Goal: Information Seeking & Learning: Learn about a topic

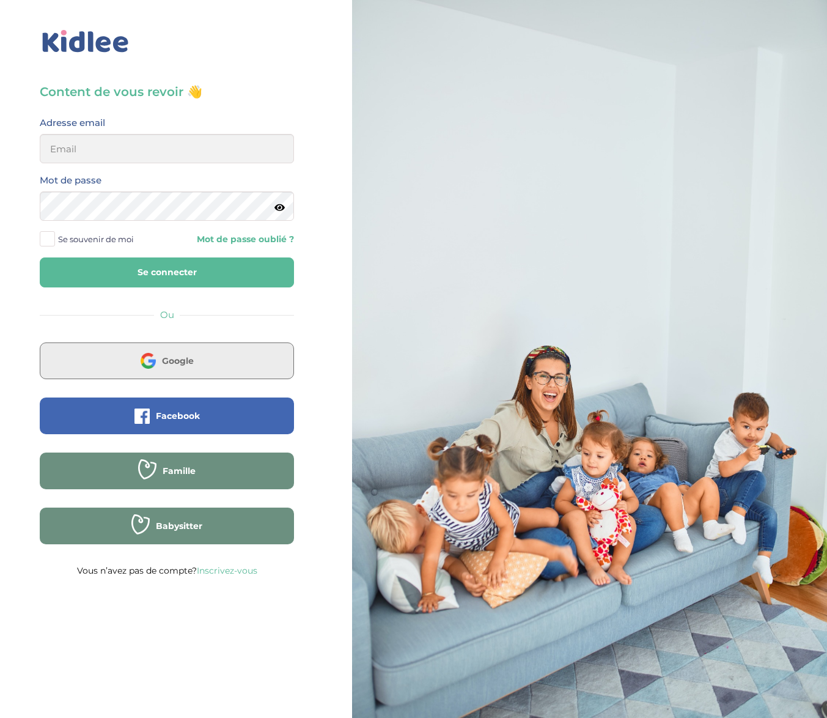
click at [185, 357] on span "Google" at bounding box center [178, 361] width 32 height 12
click at [202, 367] on button "Google" at bounding box center [167, 360] width 254 height 37
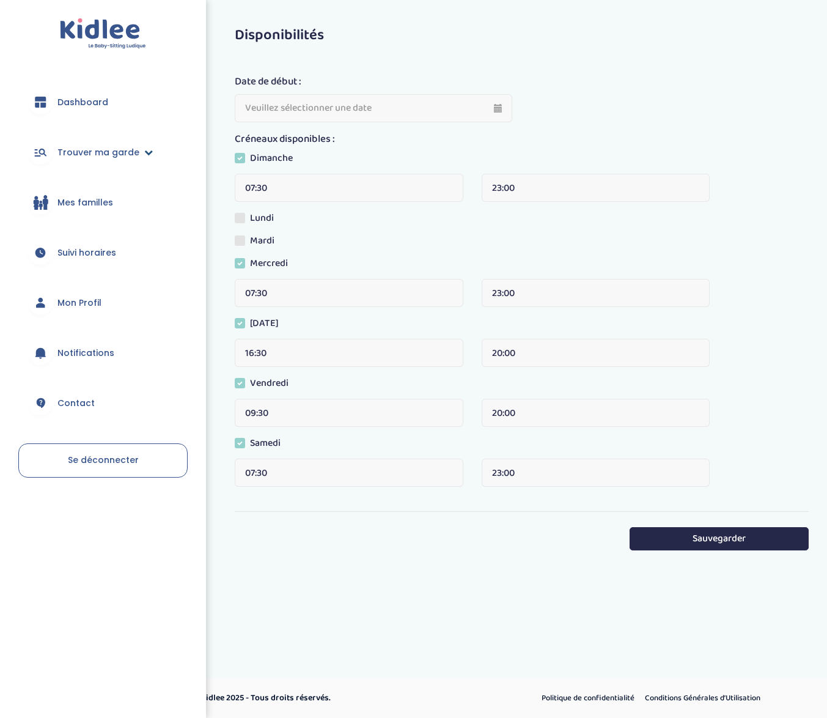
click at [147, 157] on link "Trouver ma garde" at bounding box center [102, 152] width 169 height 44
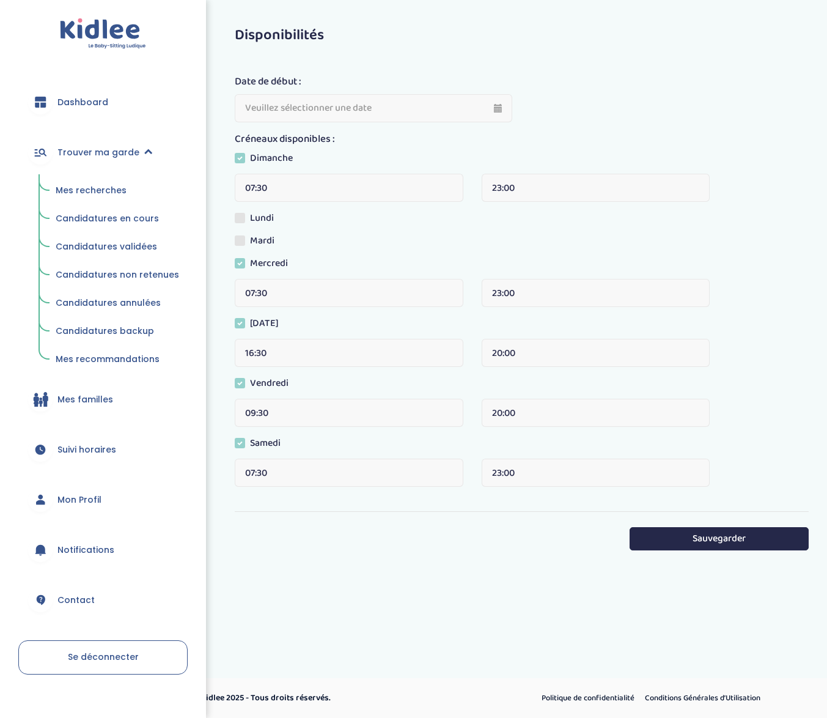
click at [115, 190] on span "Mes recherches" at bounding box center [91, 190] width 71 height 12
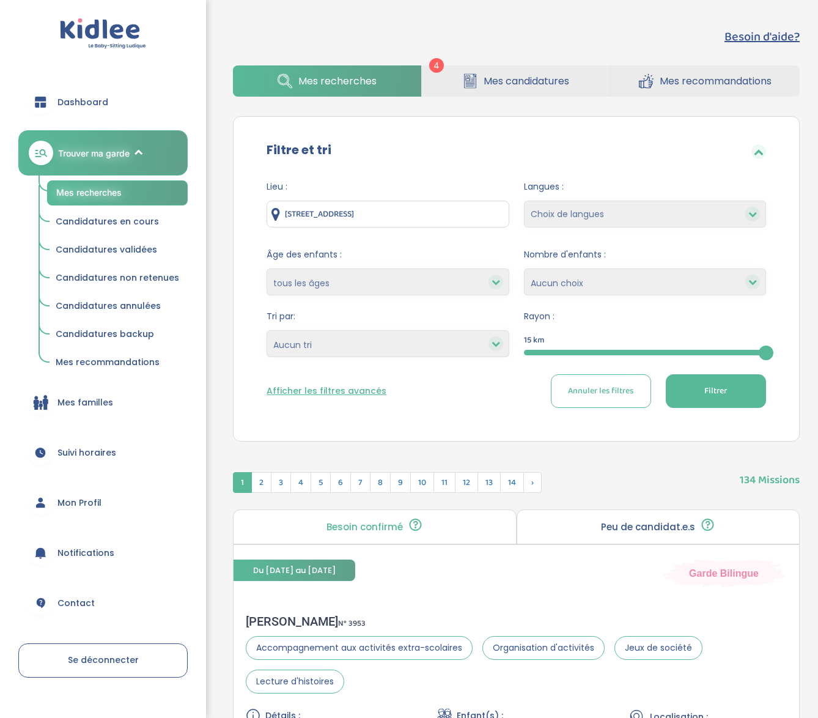
click at [480, 68] on link "Mes candidatures" at bounding box center [516, 80] width 188 height 31
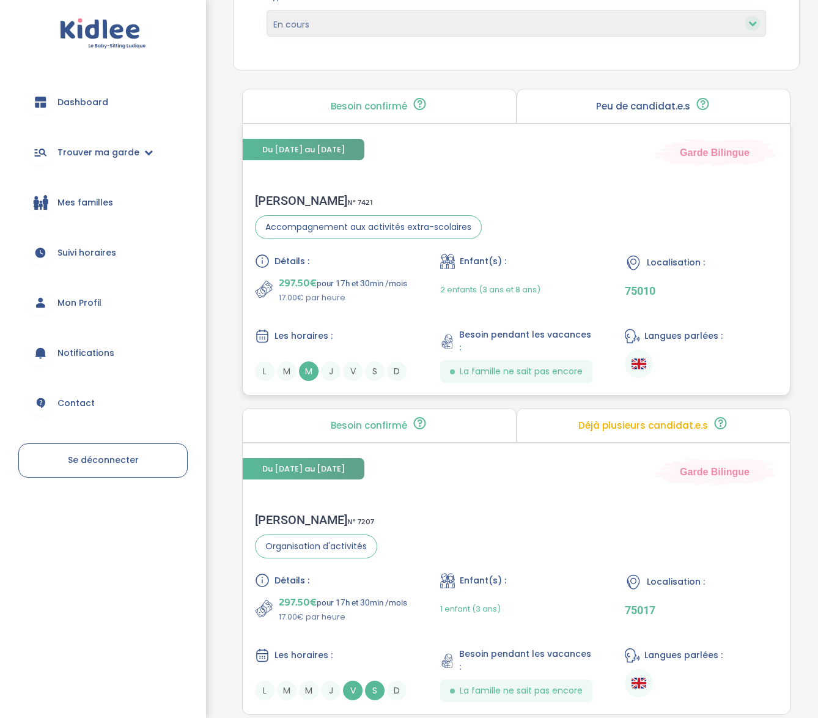
scroll to position [188, 0]
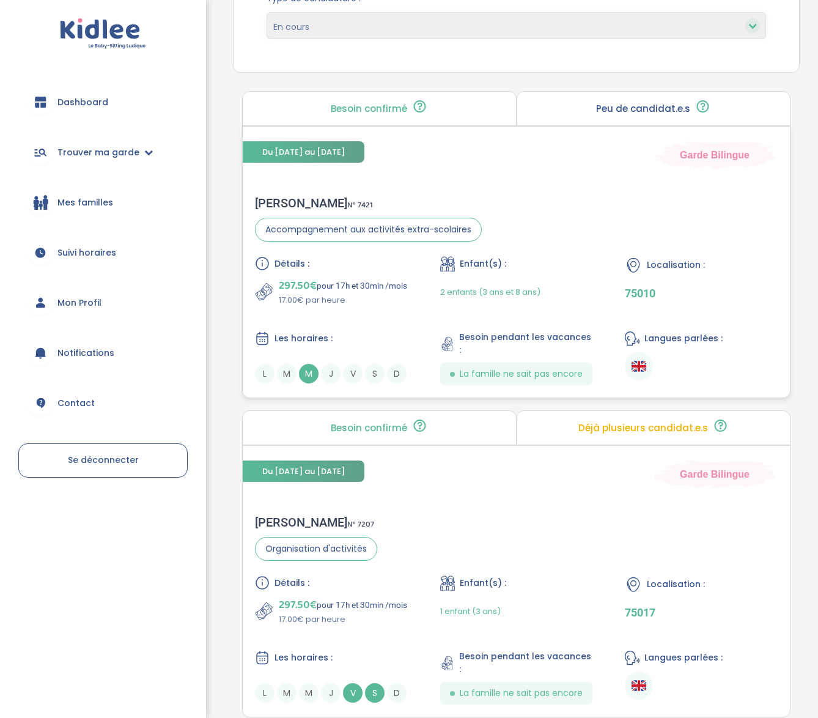
click at [284, 198] on div "AMAL C . N° 7421" at bounding box center [368, 203] width 227 height 15
click at [151, 150] on link "Trouver ma garde" at bounding box center [102, 152] width 169 height 44
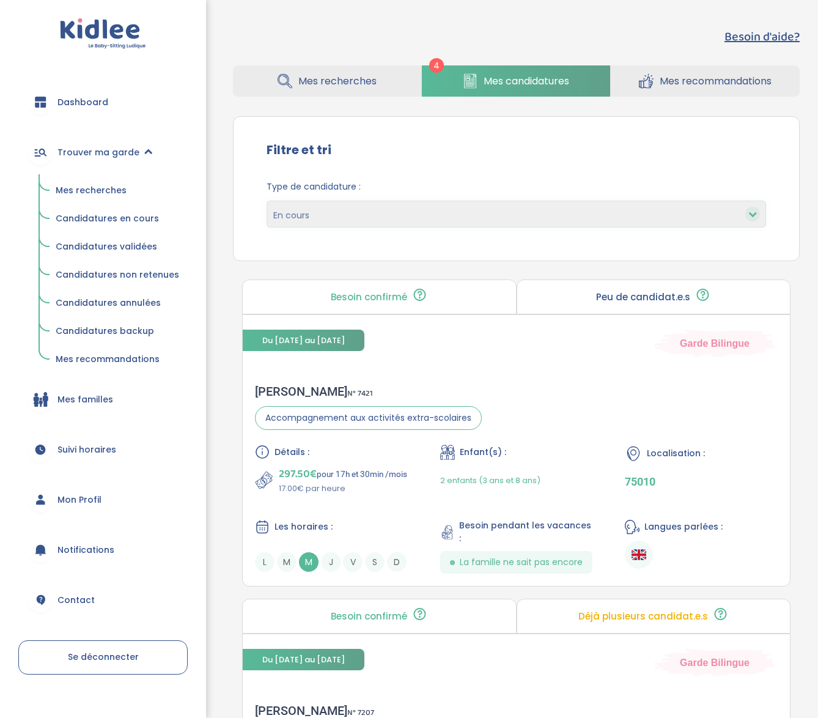
click at [353, 69] on link "Mes recherches" at bounding box center [327, 80] width 188 height 31
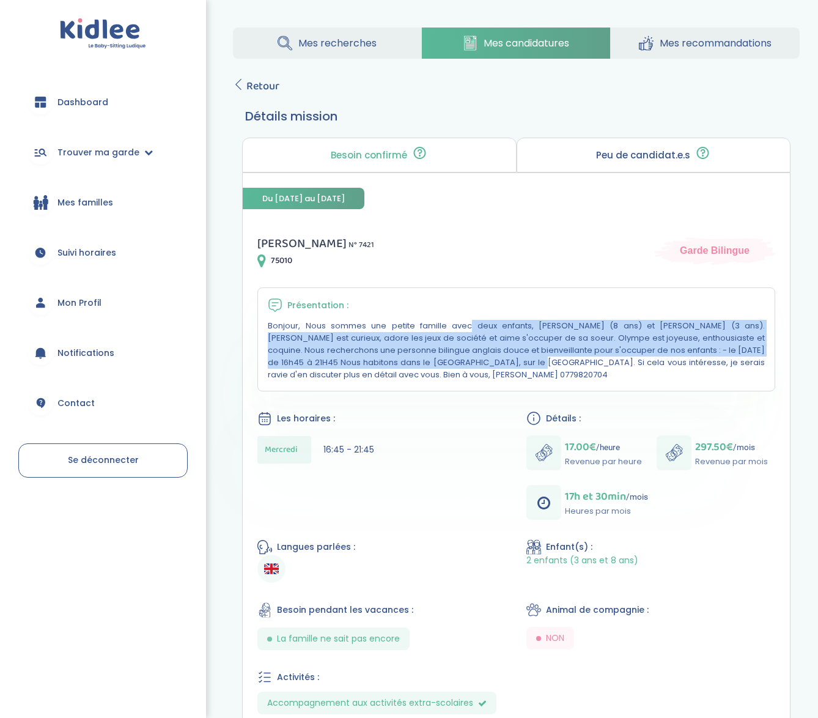
drag, startPoint x: 329, startPoint y: 341, endPoint x: 329, endPoint y: 360, distance: 19.0
click at [329, 360] on p "Bonjour, Nous sommes une petite famille avec deux enfants, [PERSON_NAME] (8 ans…" at bounding box center [516, 350] width 497 height 61
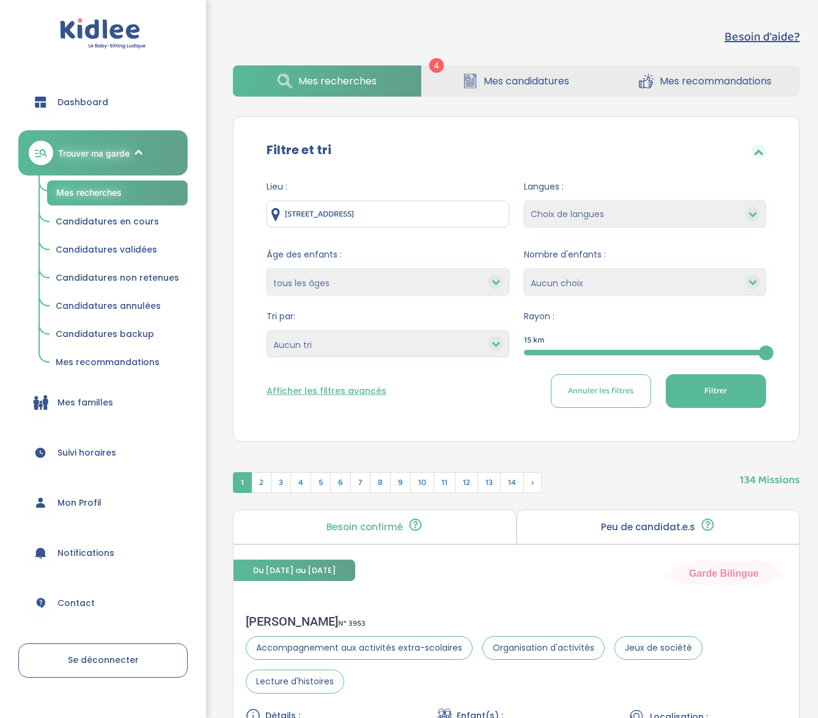
click at [106, 220] on span "Candidatures en cours" at bounding box center [107, 221] width 103 height 12
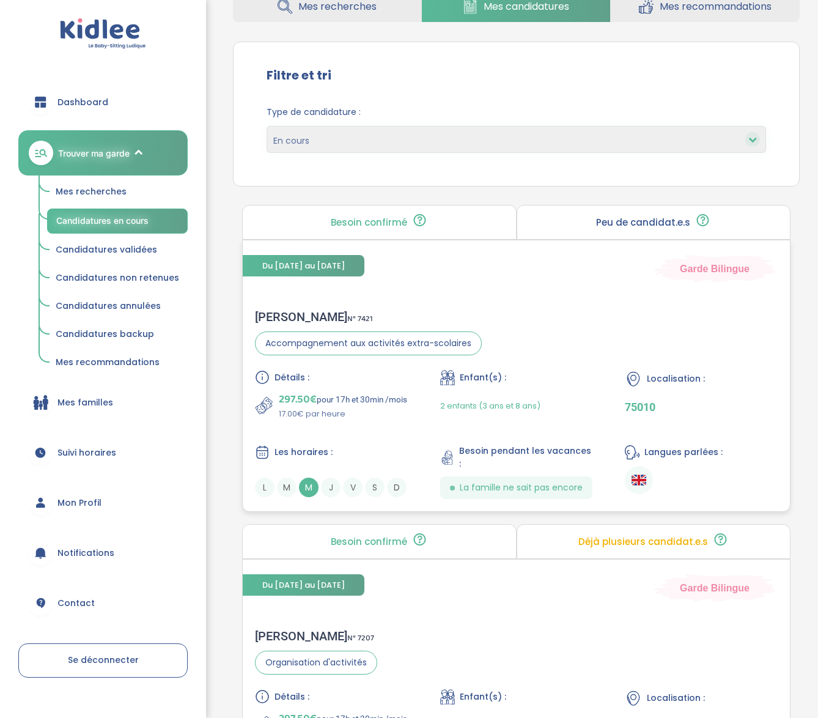
scroll to position [140, 0]
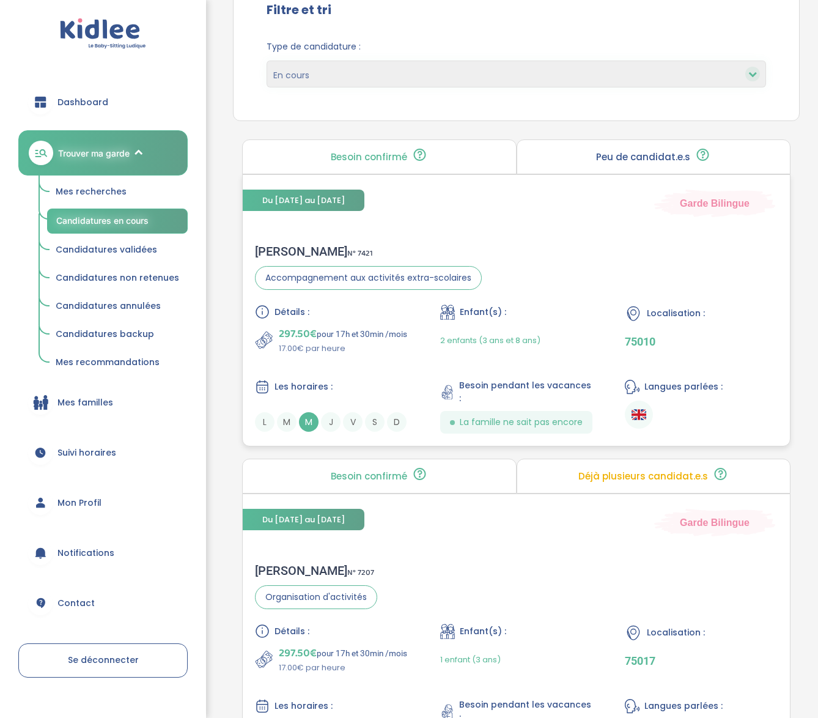
click at [285, 245] on div "AMAL C . N° 7421" at bounding box center [368, 251] width 227 height 15
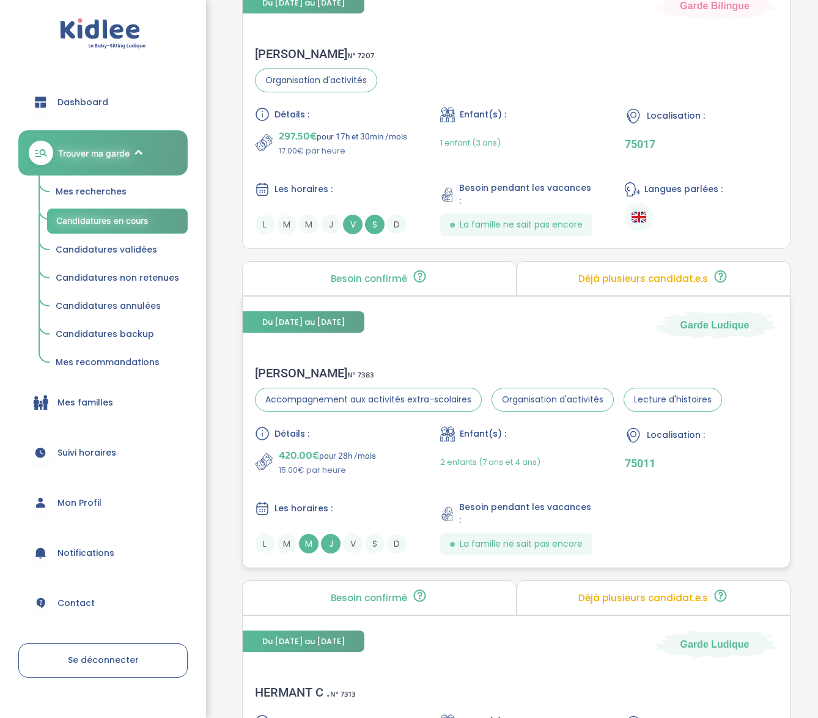
scroll to position [892, 0]
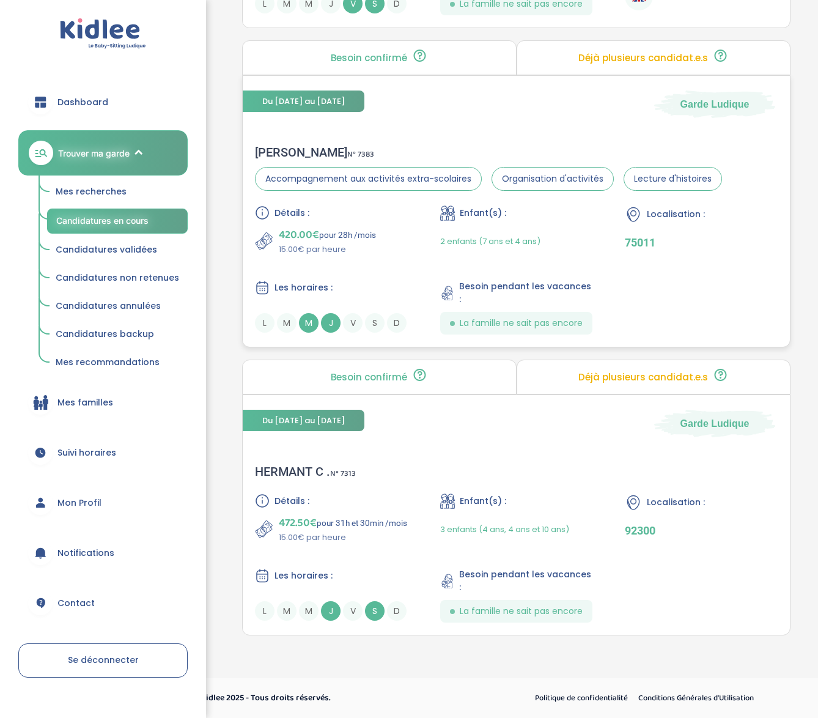
click at [268, 149] on div "Virginie C . N° 7383" at bounding box center [488, 152] width 467 height 15
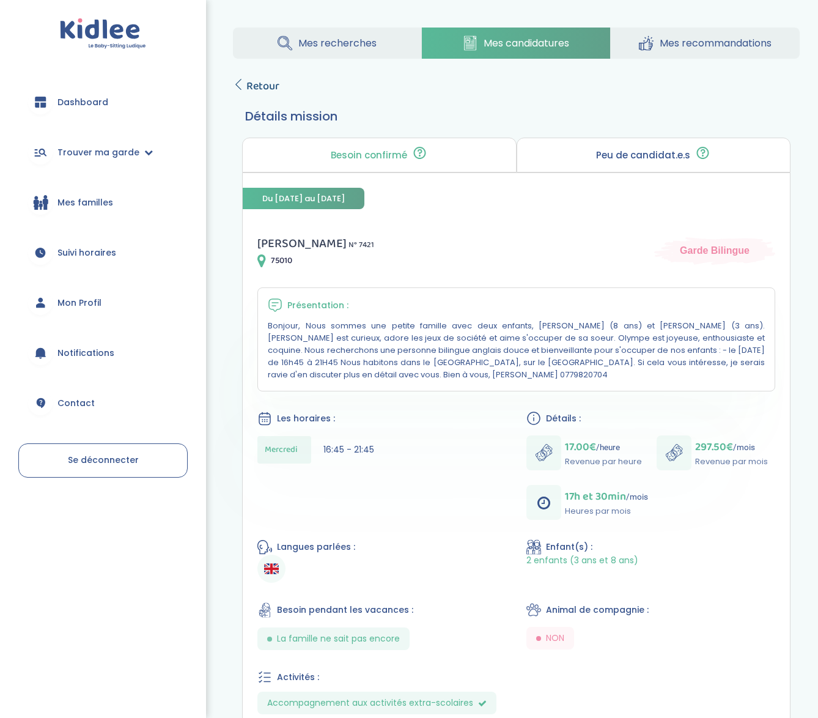
click at [254, 83] on span "Retour" at bounding box center [262, 86] width 33 height 17
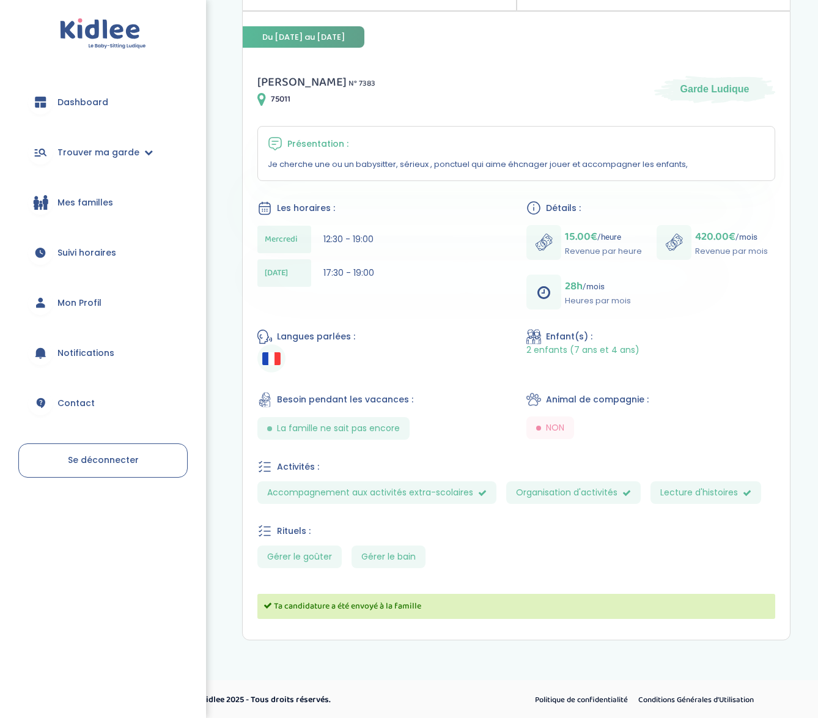
scroll to position [162, 0]
drag, startPoint x: 356, startPoint y: 251, endPoint x: 360, endPoint y: 263, distance: 13.0
click at [360, 263] on div "[DATE] 12:30 - 19:00 [DATE] 17:30 - 19:00" at bounding box center [381, 258] width 249 height 67
click at [360, 264] on div "[DATE] 17:30 - 19:00" at bounding box center [381, 273] width 249 height 28
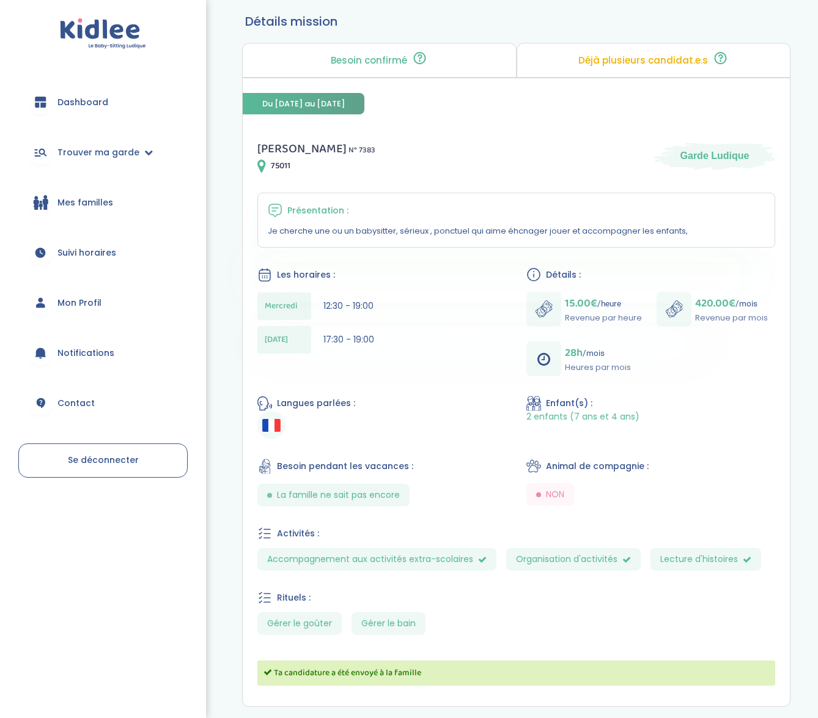
scroll to position [39, 0]
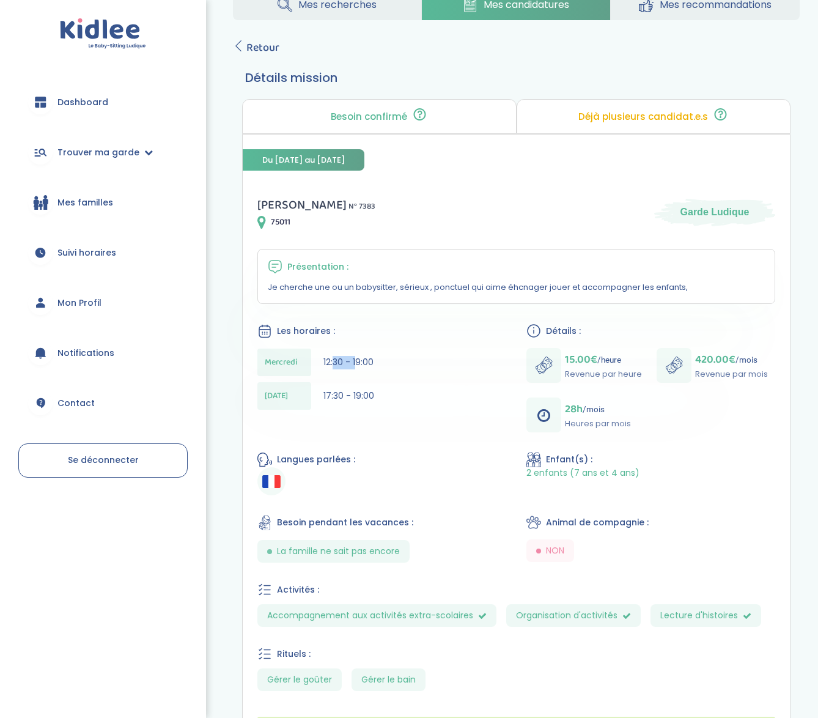
drag, startPoint x: 349, startPoint y: 363, endPoint x: 356, endPoint y: 366, distance: 7.4
click at [356, 366] on span "12:30 - 19:00" at bounding box center [348, 362] width 50 height 12
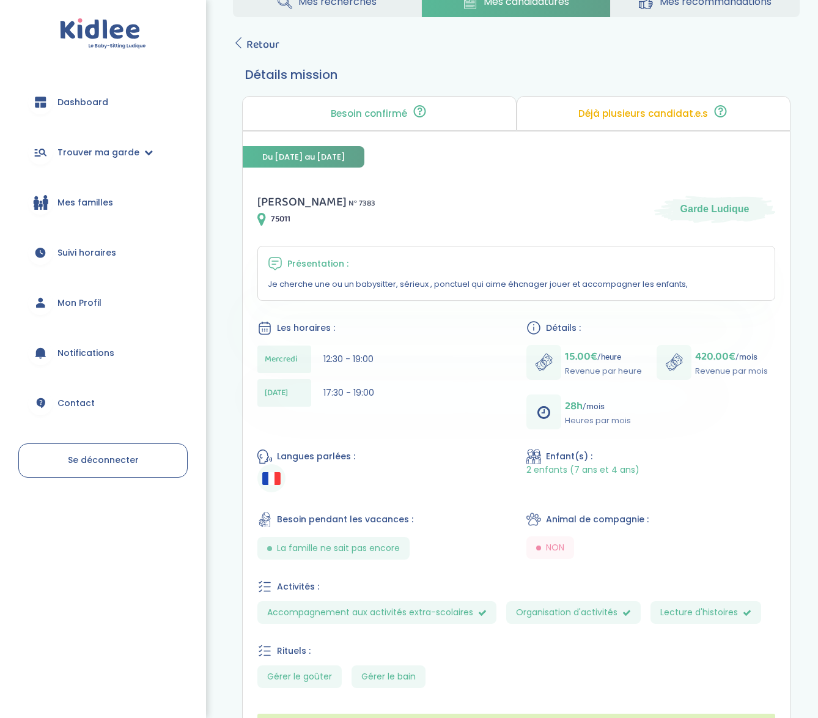
scroll to position [43, 0]
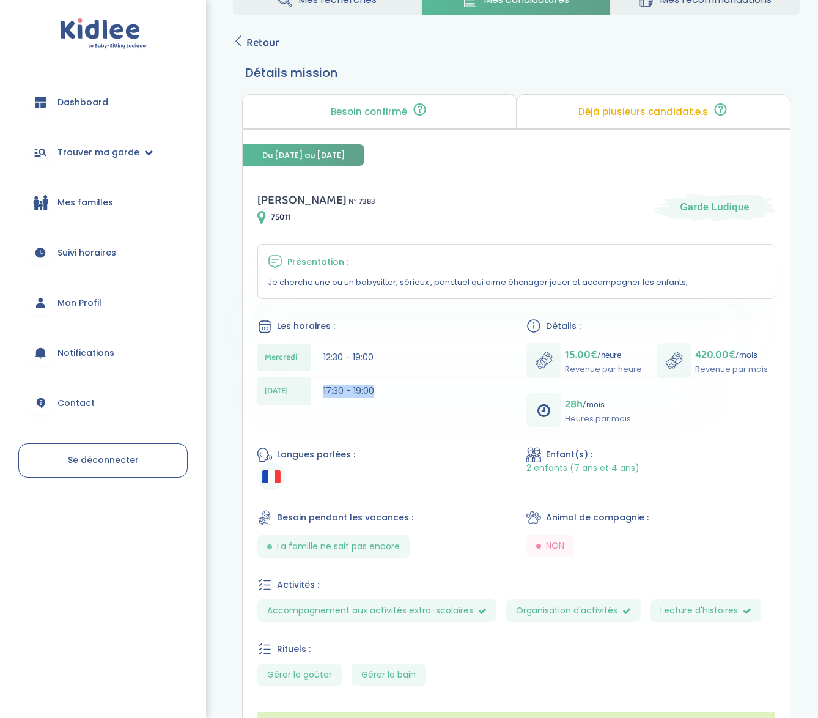
drag, startPoint x: 369, startPoint y: 387, endPoint x: 323, endPoint y: 383, distance: 46.0
click at [323, 383] on div "[DATE] 17:30 - 19:00" at bounding box center [381, 391] width 249 height 28
click at [333, 358] on span "12:30 - 19:00" at bounding box center [348, 357] width 50 height 12
drag, startPoint x: 324, startPoint y: 355, endPoint x: 373, endPoint y: 397, distance: 65.0
click at [373, 397] on div "[DATE] 12:30 - 19:00 [DATE] 17:30 - 19:00" at bounding box center [381, 377] width 249 height 67
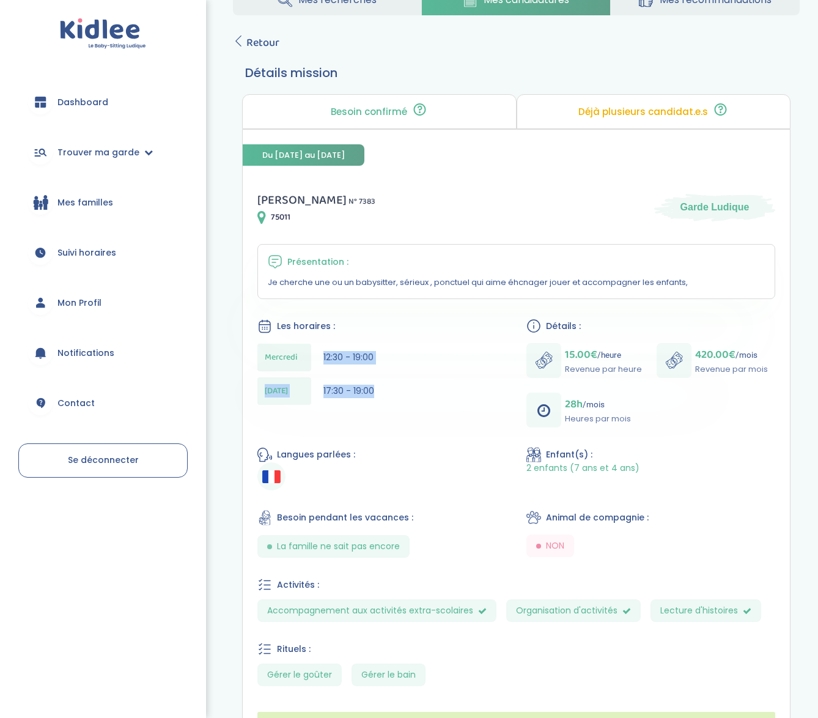
click at [373, 397] on div "[DATE] 17:30 - 19:00" at bounding box center [381, 391] width 249 height 28
drag, startPoint x: 369, startPoint y: 389, endPoint x: 310, endPoint y: 354, distance: 68.2
click at [310, 354] on div "[DATE] 12:30 - 19:00 [DATE] 17:30 - 19:00" at bounding box center [381, 377] width 249 height 67
click at [322, 358] on div "[DATE] 12:30 - 19:00" at bounding box center [381, 358] width 249 height 28
drag, startPoint x: 321, startPoint y: 386, endPoint x: 376, endPoint y: 392, distance: 55.3
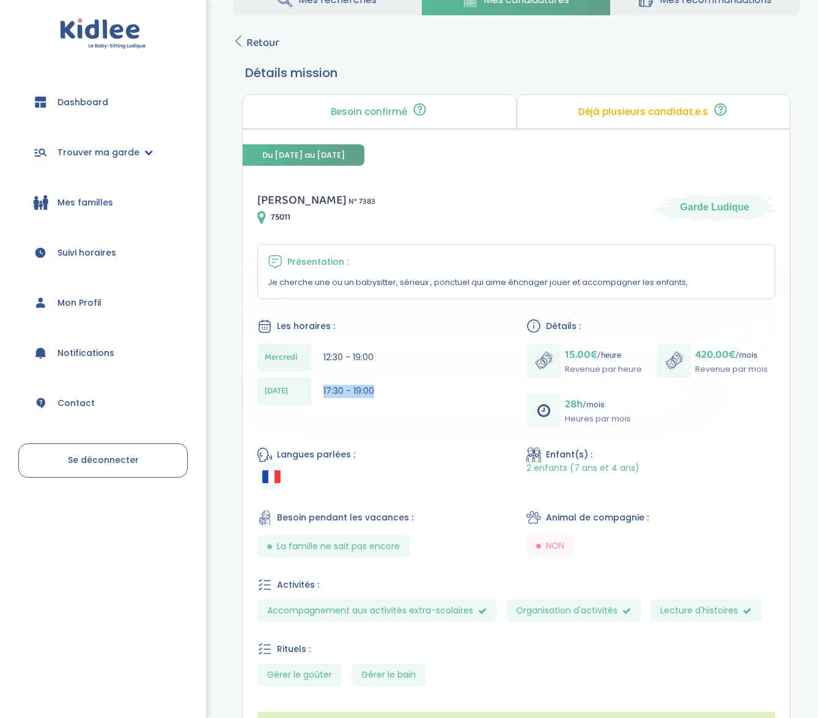
click at [376, 392] on div "[DATE] 17:30 - 19:00" at bounding box center [381, 391] width 249 height 28
drag, startPoint x: 355, startPoint y: 383, endPoint x: 344, endPoint y: 380, distance: 12.0
click at [344, 380] on div "[DATE] 17:30 - 19:00" at bounding box center [381, 391] width 249 height 28
drag, startPoint x: 367, startPoint y: 387, endPoint x: 326, endPoint y: 381, distance: 41.3
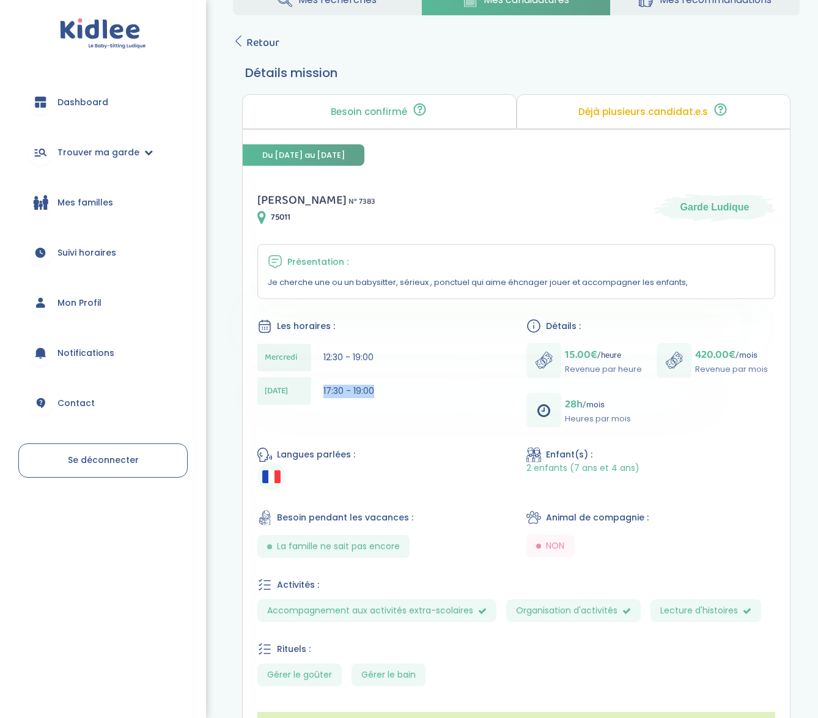
click at [326, 381] on div "[DATE] 17:30 - 19:00" at bounding box center [381, 391] width 249 height 28
drag, startPoint x: 366, startPoint y: 353, endPoint x: 343, endPoint y: 353, distance: 22.6
click at [343, 353] on span "12:30 - 19:00" at bounding box center [348, 357] width 50 height 12
click at [347, 353] on span "12:30 - 19:00" at bounding box center [348, 357] width 50 height 12
drag, startPoint x: 325, startPoint y: 356, endPoint x: 369, endPoint y: 358, distance: 43.5
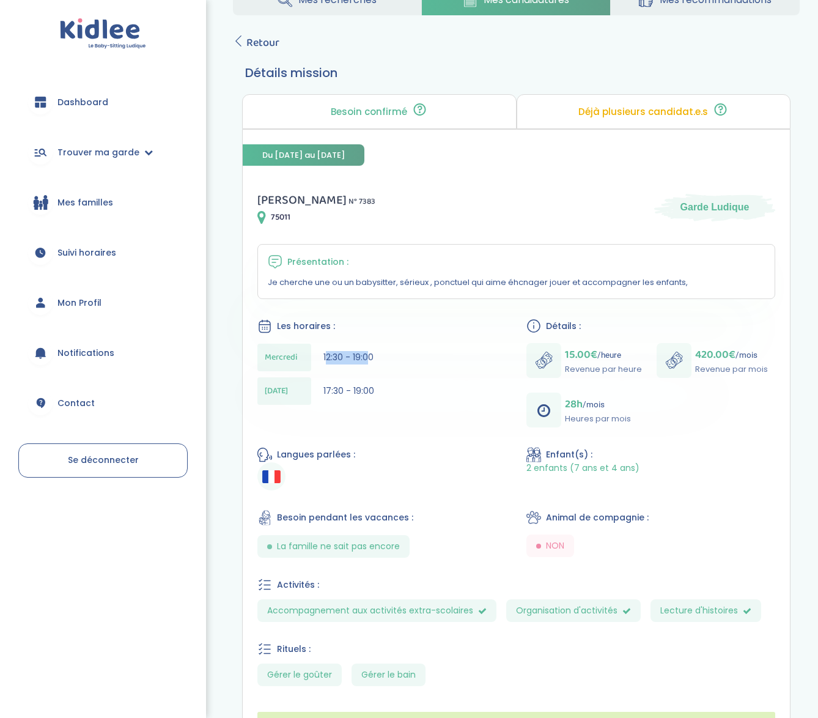
click at [369, 358] on span "12:30 - 19:00" at bounding box center [348, 357] width 50 height 12
click at [369, 359] on span "12:30 - 19:00" at bounding box center [348, 357] width 50 height 12
drag, startPoint x: 372, startPoint y: 355, endPoint x: 331, endPoint y: 378, distance: 47.4
click at [331, 378] on div "[DATE] 12:30 - 19:00 [DATE] 17:30 - 19:00" at bounding box center [381, 377] width 249 height 67
click at [323, 384] on div "[DATE] 17:30 - 19:00" at bounding box center [381, 391] width 249 height 28
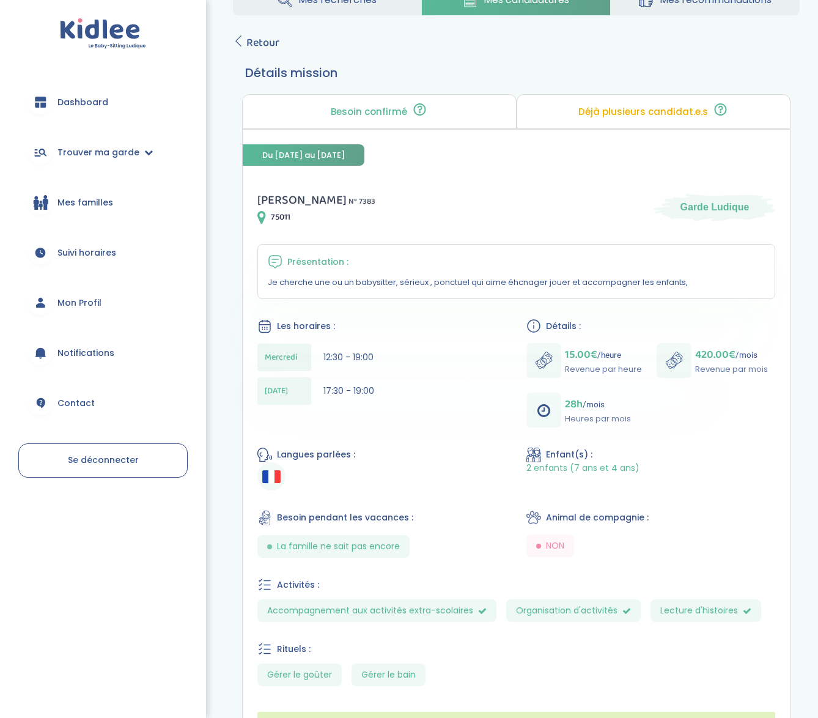
drag, startPoint x: 625, startPoint y: 468, endPoint x: 570, endPoint y: 463, distance: 54.6
click at [570, 463] on span "2 enfants (7 ans et 4 ans)" at bounding box center [582, 468] width 113 height 12
drag, startPoint x: 626, startPoint y: 469, endPoint x: 596, endPoint y: 465, distance: 30.2
click at [596, 465] on span "2 enfants (7 ans et 4 ans)" at bounding box center [582, 468] width 113 height 12
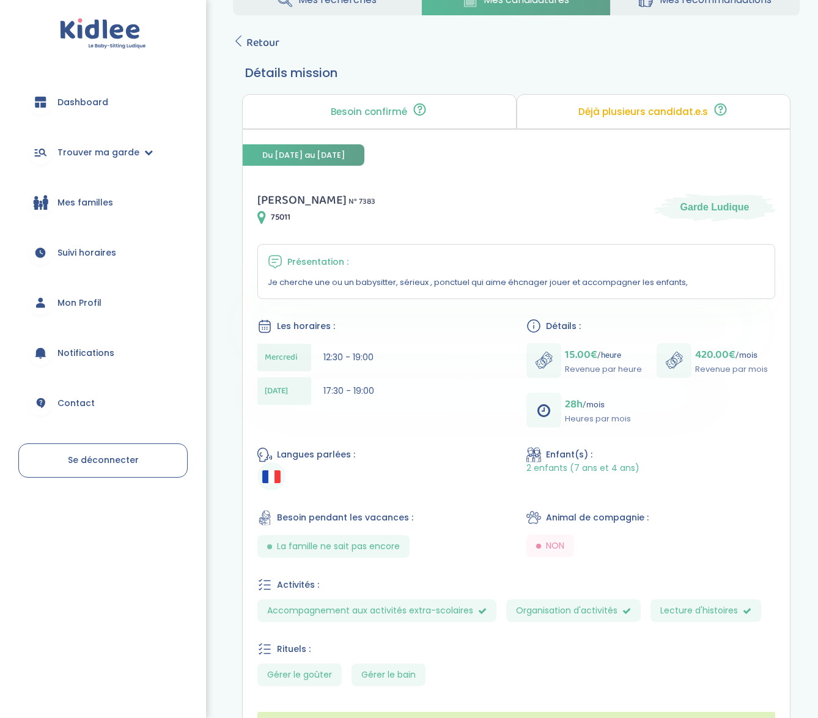
click at [596, 465] on span "2 enfants (7 ans et 4 ans)" at bounding box center [582, 468] width 113 height 12
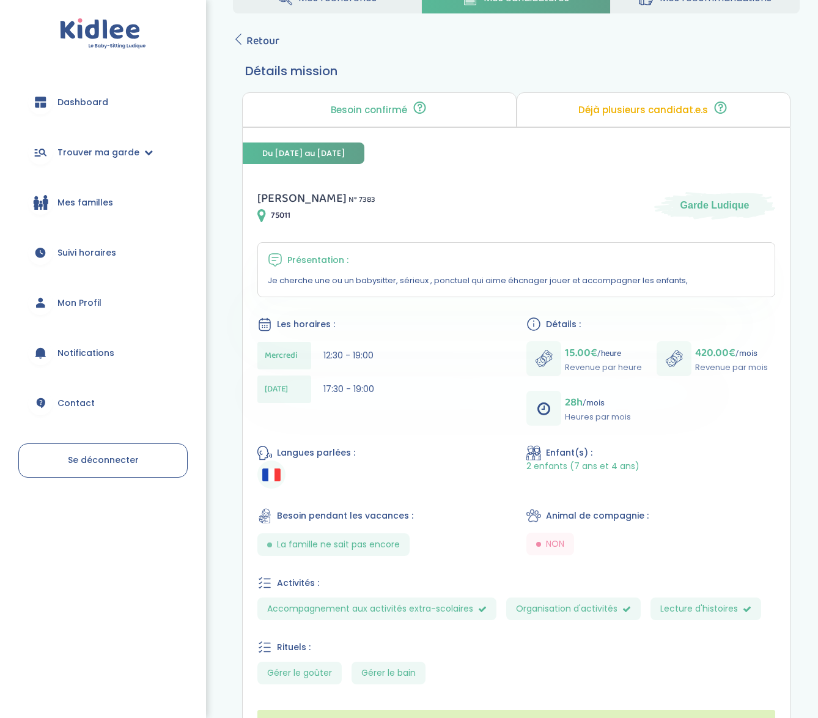
scroll to position [44, 0]
drag, startPoint x: 372, startPoint y: 355, endPoint x: 310, endPoint y: 355, distance: 61.7
click at [310, 355] on div "[DATE] 12:30 - 19:00" at bounding box center [381, 357] width 249 height 28
click at [378, 384] on div "[DATE] 17:30 - 19:00" at bounding box center [381, 391] width 249 height 28
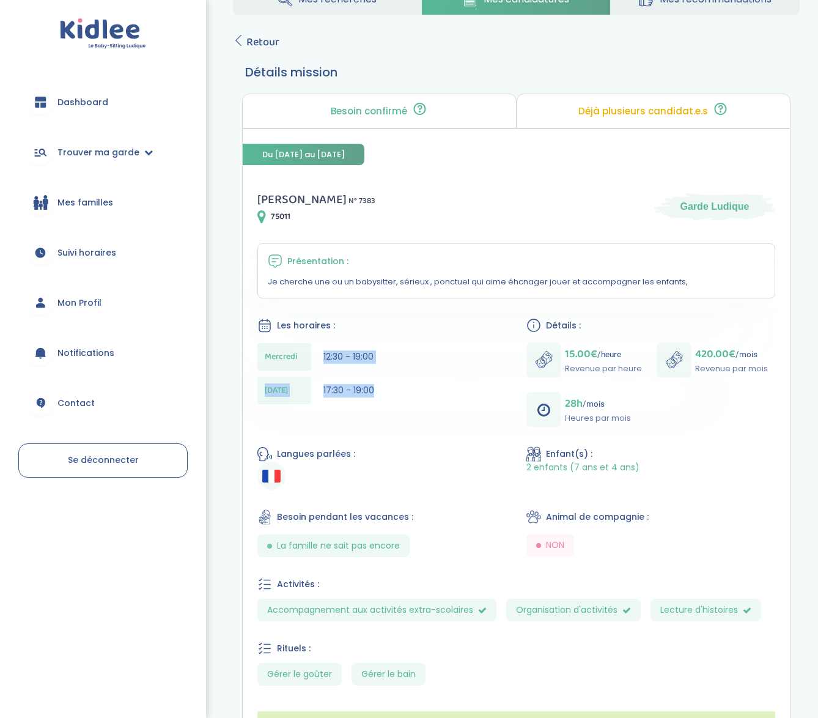
drag, startPoint x: 375, startPoint y: 389, endPoint x: 317, endPoint y: 351, distance: 69.9
click at [317, 351] on div "[DATE] 12:30 - 19:00 [DATE] 17:30 - 19:00" at bounding box center [381, 376] width 249 height 67
click at [313, 352] on div "[DATE] 12:30 - 19:00" at bounding box center [381, 357] width 249 height 28
drag, startPoint x: 262, startPoint y: 355, endPoint x: 381, endPoint y: 355, distance: 119.2
click at [381, 355] on div "[DATE] 12:30 - 19:00" at bounding box center [381, 357] width 249 height 28
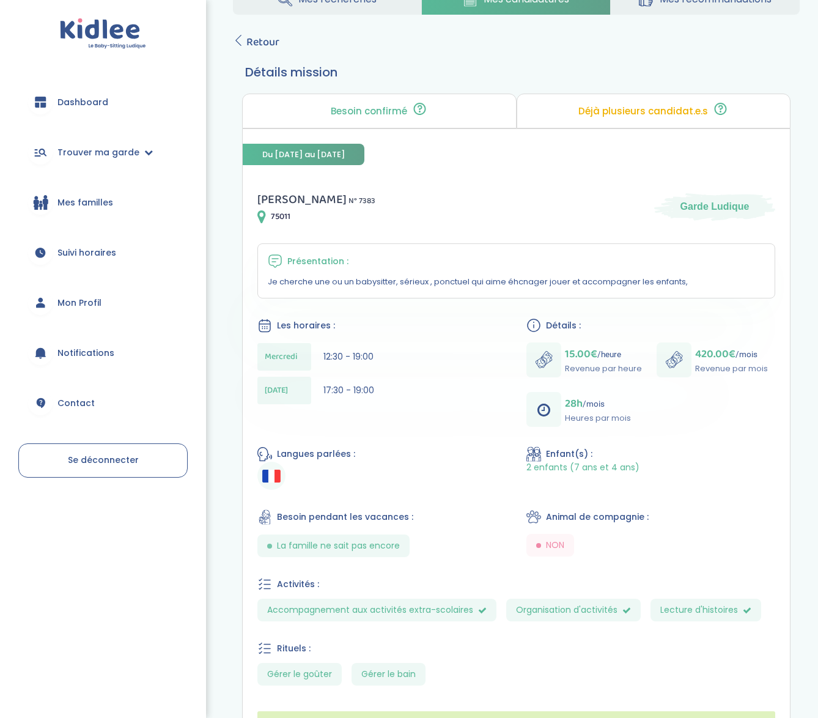
click at [377, 381] on div "[DATE] 17:30 - 19:00" at bounding box center [381, 391] width 249 height 28
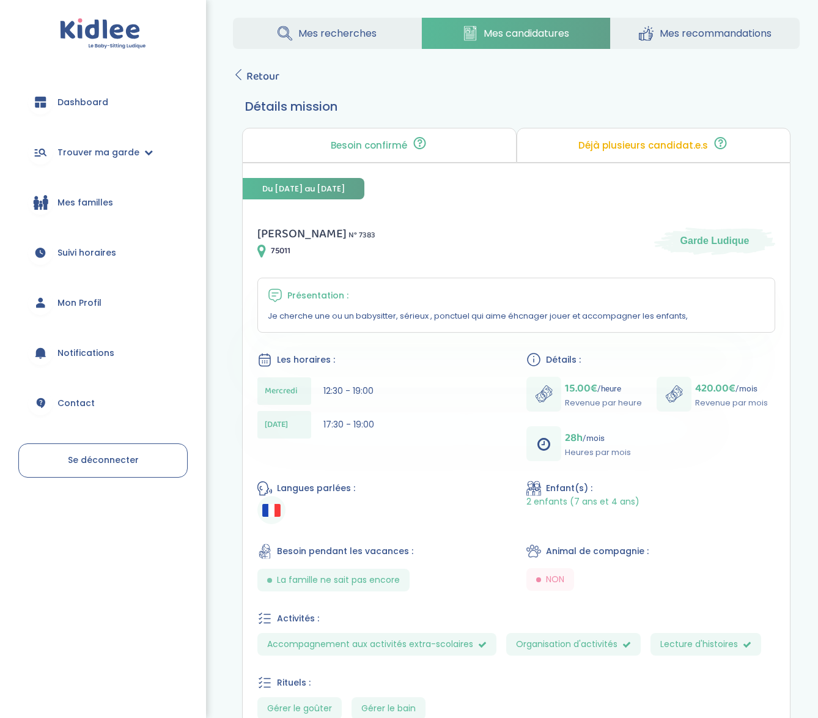
scroll to position [0, 0]
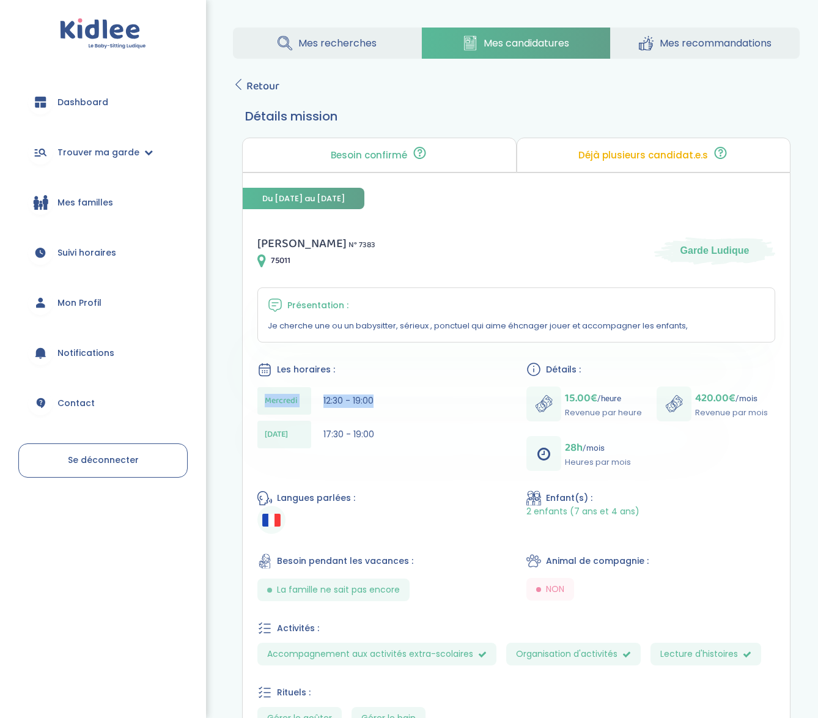
drag, startPoint x: 374, startPoint y: 399, endPoint x: 260, endPoint y: 391, distance: 114.0
click at [260, 391] on div "[DATE] 12:30 - 19:00" at bounding box center [381, 401] width 249 height 28
click at [371, 428] on span "17:30 - 19:00" at bounding box center [348, 434] width 51 height 12
drag, startPoint x: 375, startPoint y: 430, endPoint x: 296, endPoint y: 425, distance: 79.7
click at [296, 425] on div "[DATE] 17:30 - 19:00" at bounding box center [381, 435] width 249 height 28
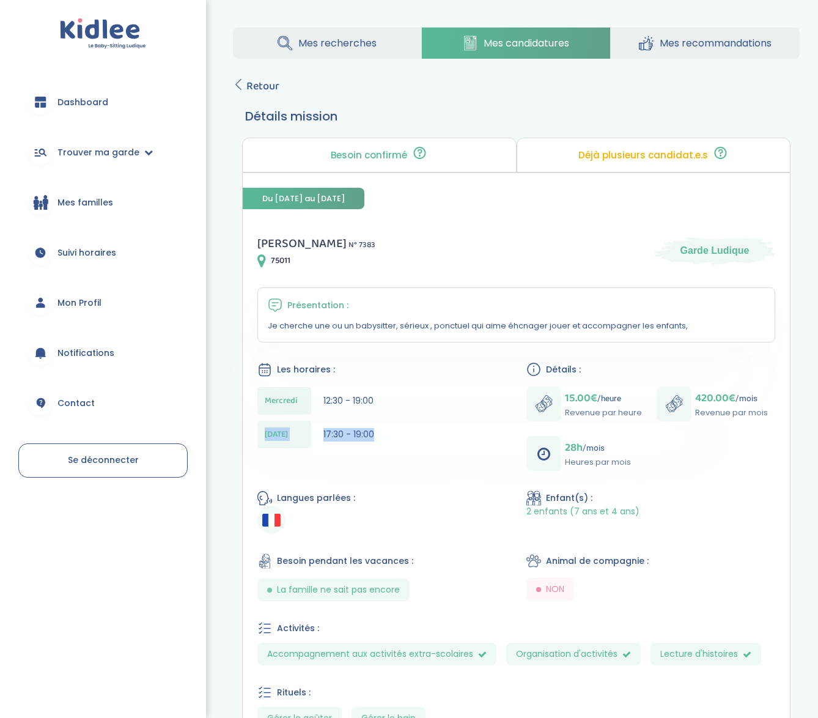
click at [346, 436] on span "17:30 - 19:00" at bounding box center [348, 434] width 51 height 12
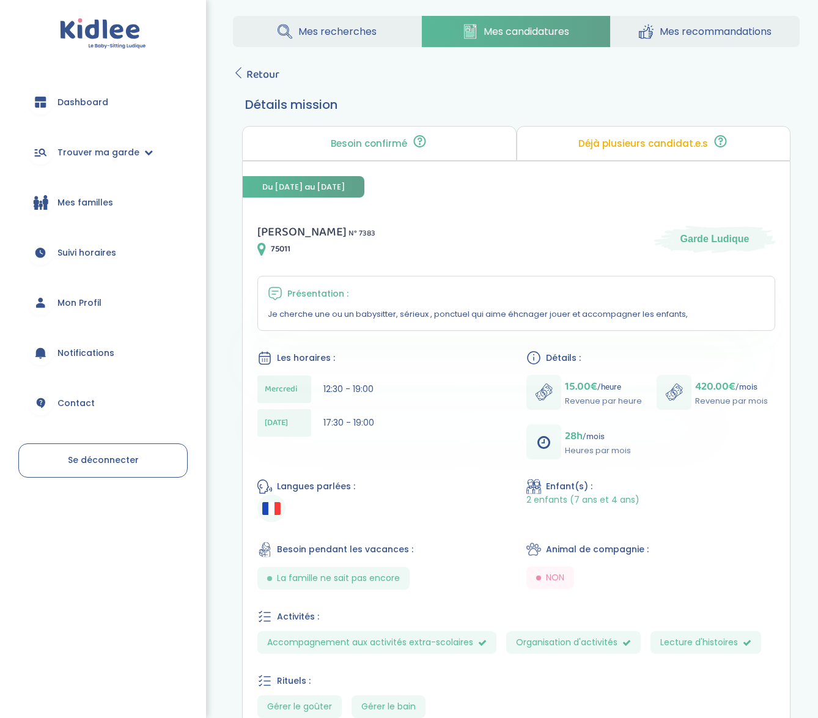
scroll to position [12, 0]
click at [445, 214] on div "[PERSON_NAME] N° 7383 75011 Garde Ludique Présentation : Je cherche une ou un b…" at bounding box center [516, 498] width 547 height 582
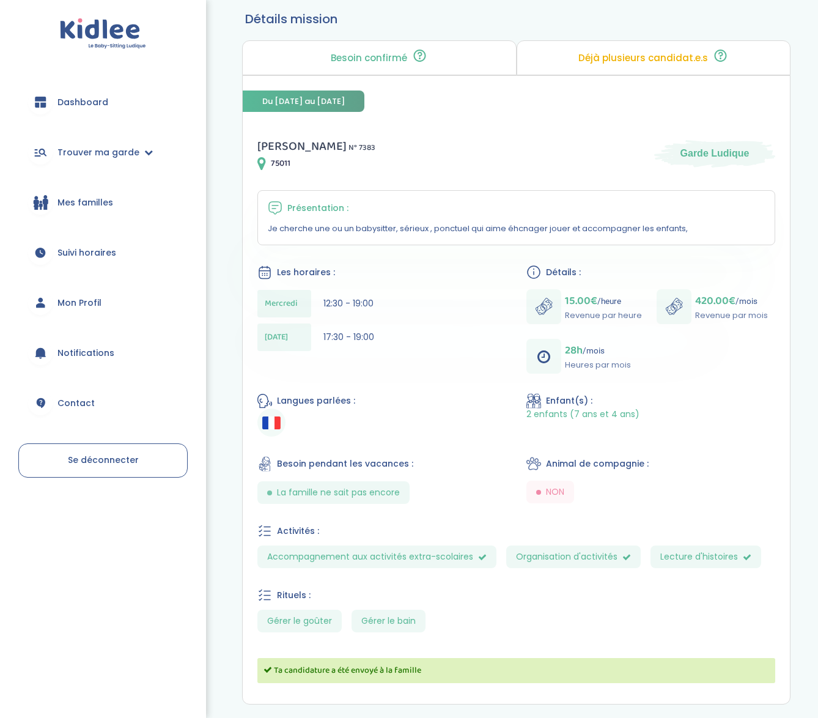
scroll to position [100, 0]
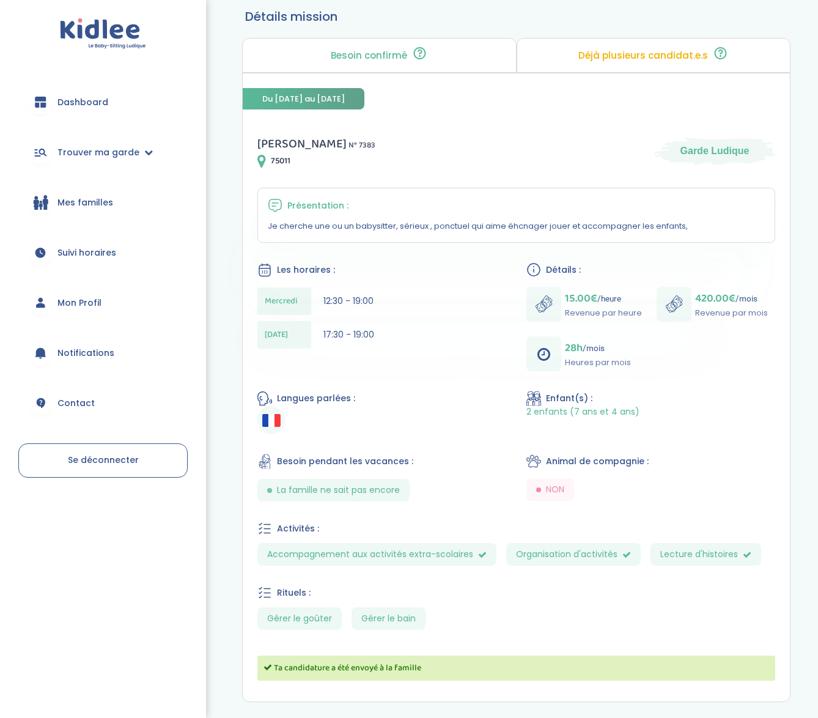
drag, startPoint x: 634, startPoint y: 405, endPoint x: 569, endPoint y: 405, distance: 65.4
click at [569, 406] on span "2 enfants (7 ans et 4 ans)" at bounding box center [582, 412] width 113 height 12
click at [595, 419] on div "[PERSON_NAME] N° 7383 75011 Garde Ludique Présentation : Je cherche une ou un b…" at bounding box center [516, 410] width 547 height 582
drag, startPoint x: 642, startPoint y: 405, endPoint x: 528, endPoint y: 396, distance: 114.0
click at [528, 396] on div "Enfant(s) : 2 enfants (7 ans et 4 ans)" at bounding box center [650, 404] width 249 height 27
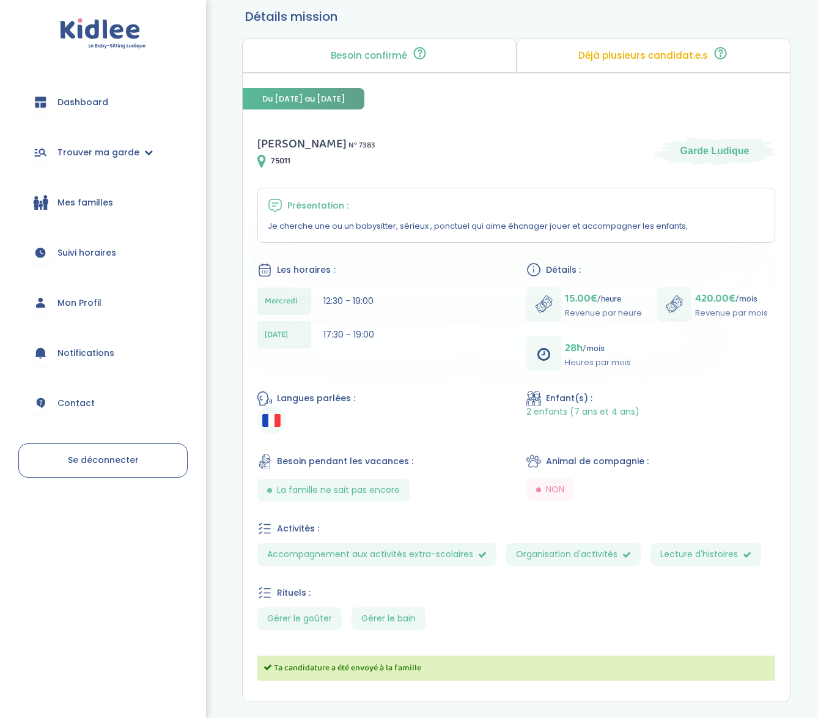
drag, startPoint x: 528, startPoint y: 411, endPoint x: 622, endPoint y: 410, distance: 94.2
click at [622, 410] on span "2 enfants (7 ans et 4 ans)" at bounding box center [582, 412] width 113 height 12
drag, startPoint x: 641, startPoint y: 407, endPoint x: 529, endPoint y: 394, distance: 112.7
click at [528, 394] on div "Enfant(s) : 2 enfants (7 ans et 4 ans)" at bounding box center [650, 404] width 249 height 27
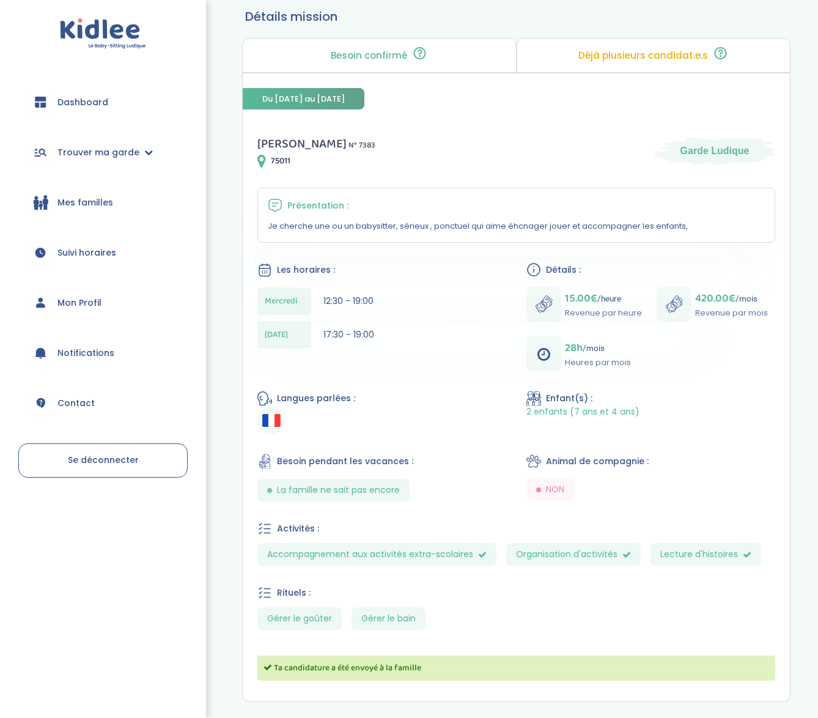
drag, startPoint x: 364, startPoint y: 396, endPoint x: 362, endPoint y: 380, distance: 16.0
click at [364, 396] on div "Langues parlées :" at bounding box center [381, 398] width 249 height 15
drag, startPoint x: 375, startPoint y: 331, endPoint x: 260, endPoint y: 322, distance: 115.3
click at [260, 322] on div "[DATE] 17:30 - 19:00" at bounding box center [381, 335] width 249 height 28
drag, startPoint x: 377, startPoint y: 299, endPoint x: 243, endPoint y: 295, distance: 133.9
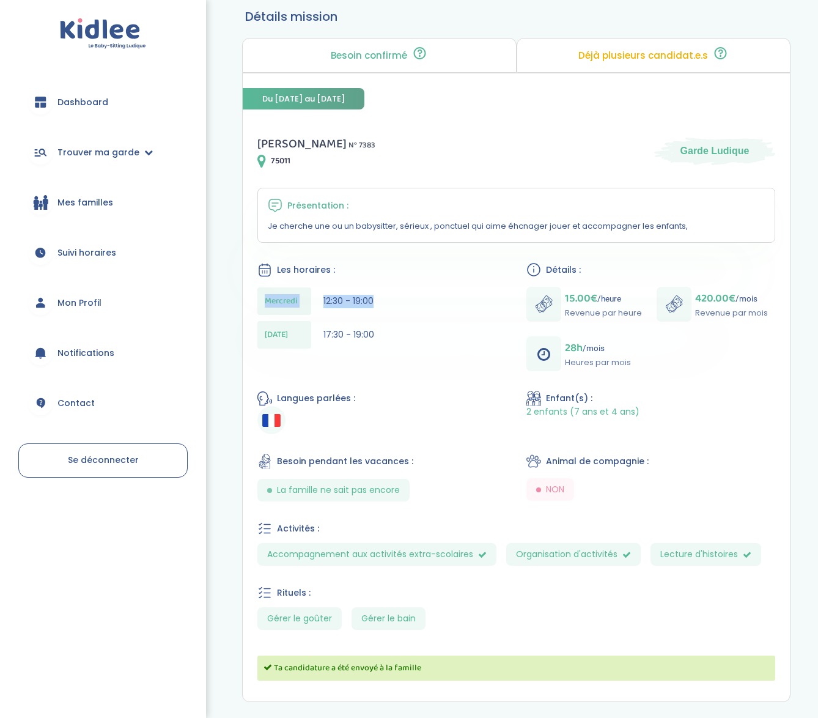
click at [243, 295] on div "[PERSON_NAME] N° 7383 75011 Garde Ludique Présentation : Je cherche une ou un b…" at bounding box center [516, 410] width 547 height 582
click at [416, 272] on div "Les horaires :" at bounding box center [381, 269] width 249 height 15
drag, startPoint x: 350, startPoint y: 299, endPoint x: 359, endPoint y: 300, distance: 8.6
click at [359, 300] on span "12:30 - 19:00" at bounding box center [348, 301] width 50 height 12
click at [348, 329] on span "17:30 - 19:00" at bounding box center [348, 334] width 51 height 12
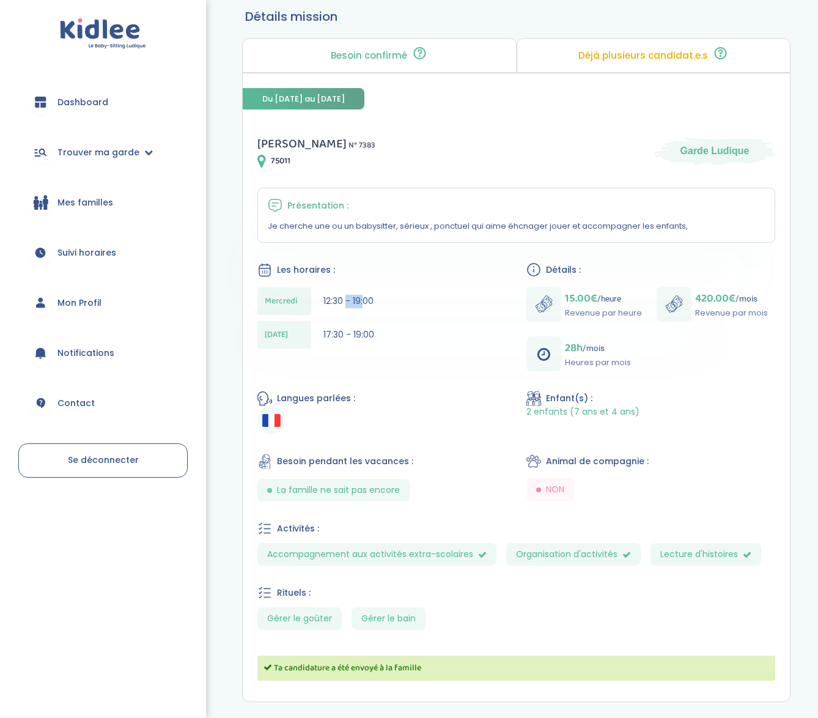
drag, startPoint x: 358, startPoint y: 301, endPoint x: 347, endPoint y: 301, distance: 11.0
click at [347, 301] on span "12:30 - 19:00" at bounding box center [348, 301] width 50 height 12
click at [348, 301] on span "12:30 - 19:00" at bounding box center [348, 301] width 50 height 12
drag, startPoint x: 366, startPoint y: 336, endPoint x: 318, endPoint y: 327, distance: 48.6
click at [318, 327] on div "[DATE] 17:30 - 19:00" at bounding box center [381, 335] width 249 height 28
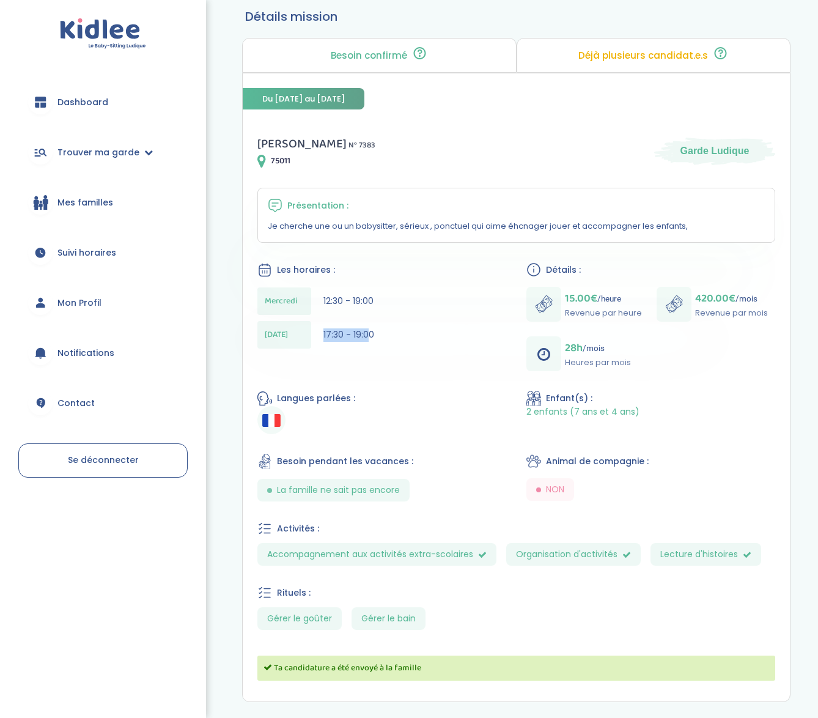
click at [332, 332] on span "17:30 - 19:00" at bounding box center [348, 334] width 51 height 12
drag, startPoint x: 375, startPoint y: 301, endPoint x: 320, endPoint y: 300, distance: 55.0
click at [320, 300] on div "[DATE] 12:30 - 19:00" at bounding box center [381, 301] width 249 height 28
click at [310, 313] on div "Mercredi" at bounding box center [284, 301] width 54 height 28
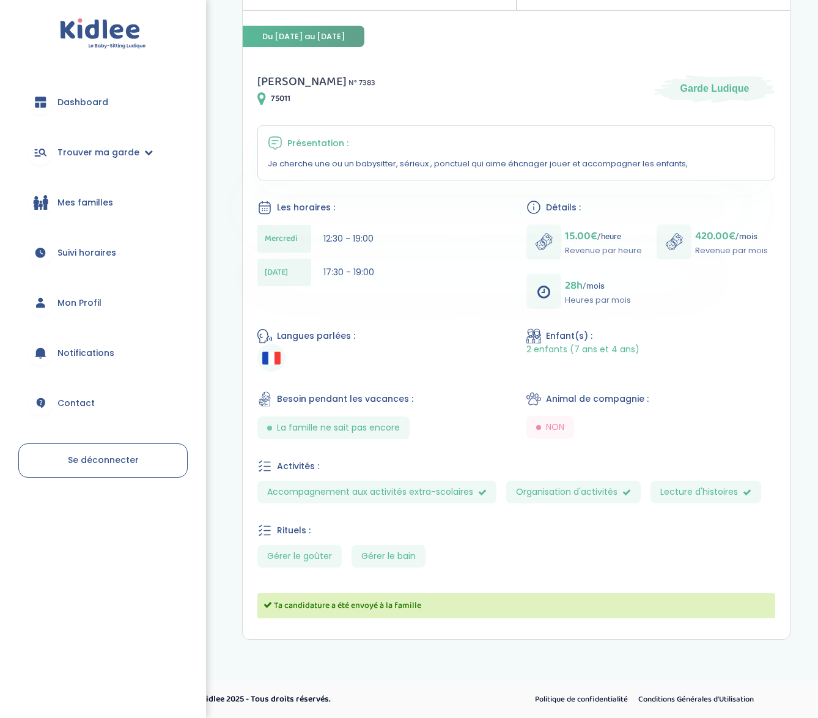
scroll to position [162, 0]
drag, startPoint x: 616, startPoint y: 304, endPoint x: 564, endPoint y: 232, distance: 88.5
click at [564, 232] on div "15.00€ /heure Revenue par heure 420.00€ /mois Revenue par mois 28h /mois Heures…" at bounding box center [650, 266] width 249 height 84
click at [637, 295] on div "15.00€ /heure Revenue par heure 420.00€ /mois Revenue par mois 28h /mois Heures…" at bounding box center [650, 266] width 249 height 84
drag, startPoint x: 635, startPoint y: 299, endPoint x: 564, endPoint y: 281, distance: 73.1
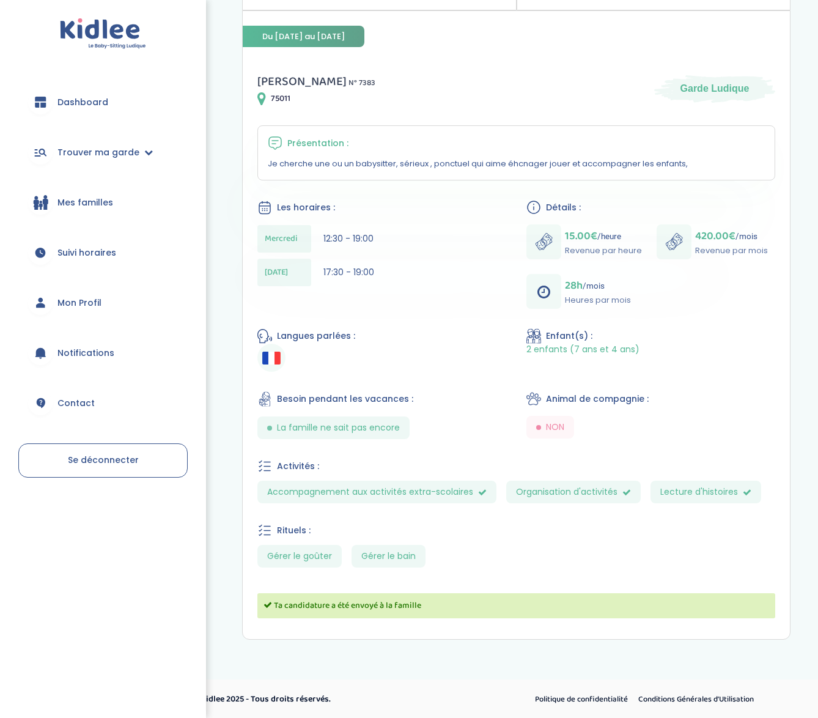
click at [564, 281] on div "15.00€ /heure Revenue par heure 420.00€ /mois Revenue par mois 28h /mois Heures…" at bounding box center [650, 266] width 249 height 84
drag, startPoint x: 630, startPoint y: 251, endPoint x: 561, endPoint y: 237, distance: 70.5
click at [561, 237] on div "15.00€ /heure Revenue par heure 420.00€ /mois Revenue par mois 28h /mois Heures…" at bounding box center [650, 266] width 249 height 84
click at [695, 235] on span "420.00€" at bounding box center [715, 235] width 40 height 17
drag, startPoint x: 767, startPoint y: 250, endPoint x: 691, endPoint y: 234, distance: 76.9
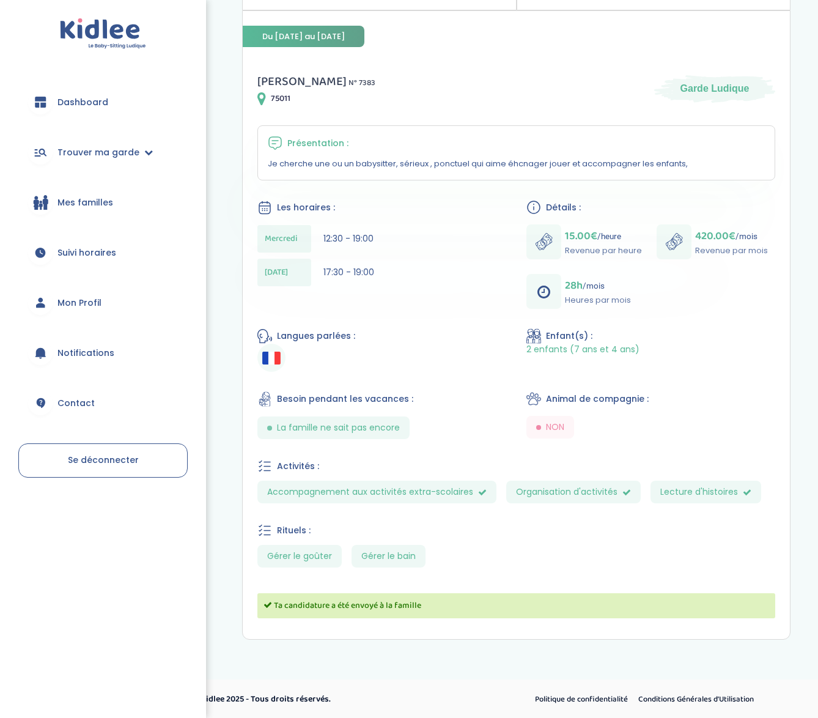
click at [691, 234] on div "15.00€ /heure Revenue par heure 420.00€ /mois Revenue par mois 28h /mois Heures…" at bounding box center [650, 266] width 249 height 84
click at [679, 284] on div "15.00€ /heure Revenue par heure 420.00€ /mois Revenue par mois 28h /mois Heures…" at bounding box center [650, 266] width 249 height 84
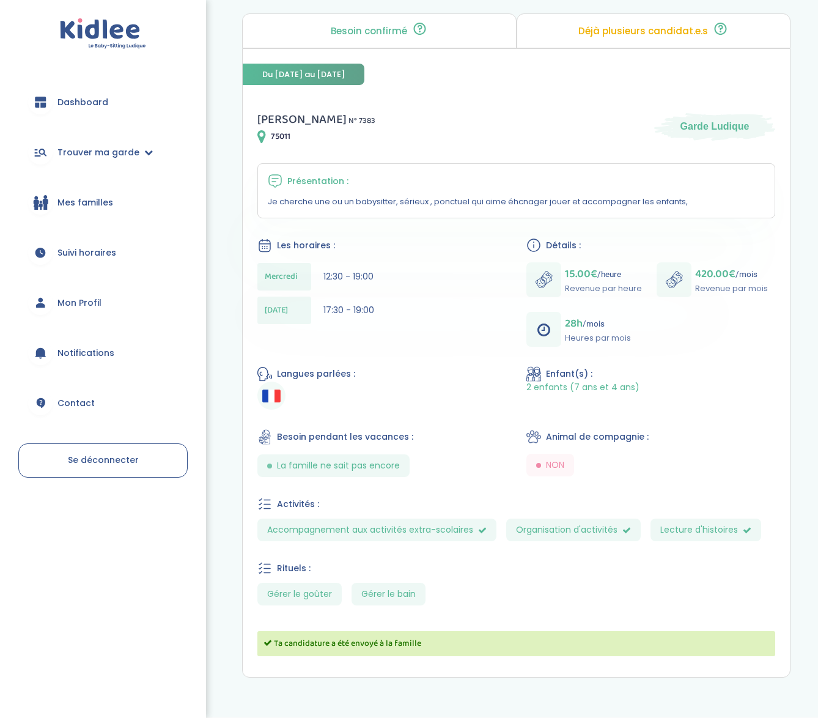
scroll to position [125, 0]
drag, startPoint x: 638, startPoint y: 384, endPoint x: 608, endPoint y: 386, distance: 30.6
click at [608, 386] on div "2 enfants (7 ans et 4 ans)" at bounding box center [650, 387] width 249 height 12
click at [606, 387] on span "2 enfants (7 ans et 4 ans)" at bounding box center [582, 387] width 113 height 12
drag, startPoint x: 630, startPoint y: 384, endPoint x: 608, endPoint y: 386, distance: 22.1
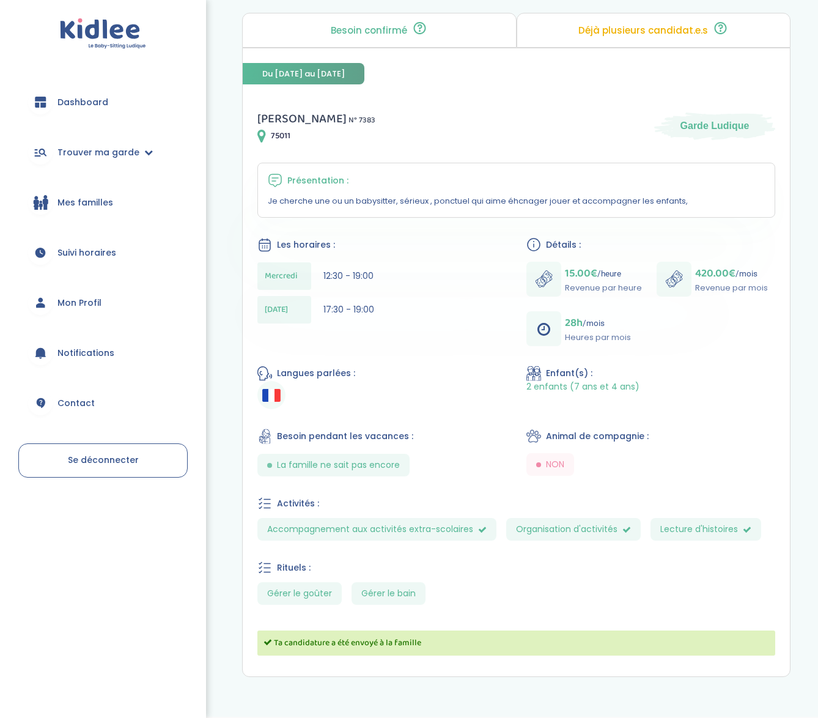
click at [608, 386] on span "2 enfants (7 ans et 4 ans)" at bounding box center [582, 387] width 113 height 12
click at [623, 389] on span "2 enfants (7 ans et 4 ans)" at bounding box center [582, 387] width 113 height 12
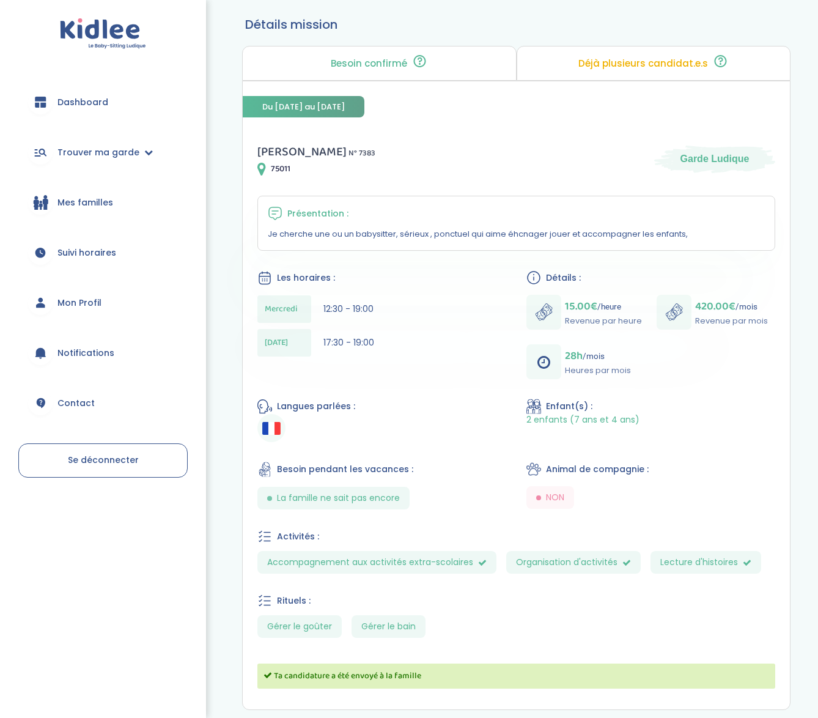
scroll to position [90, 0]
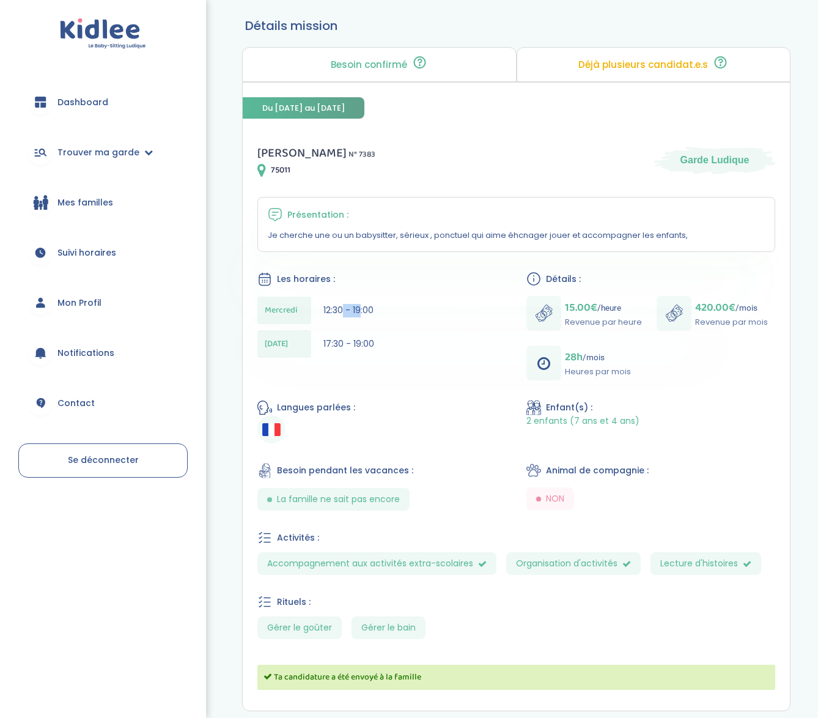
click at [361, 311] on span "12:30 - 19:00" at bounding box center [348, 310] width 50 height 12
